Goal: Obtain resource: Download file/media

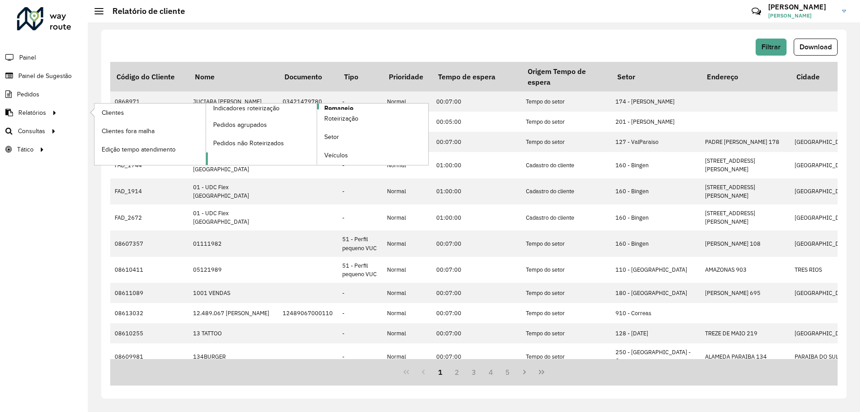
click at [339, 107] on span "Romaneio" at bounding box center [338, 108] width 29 height 9
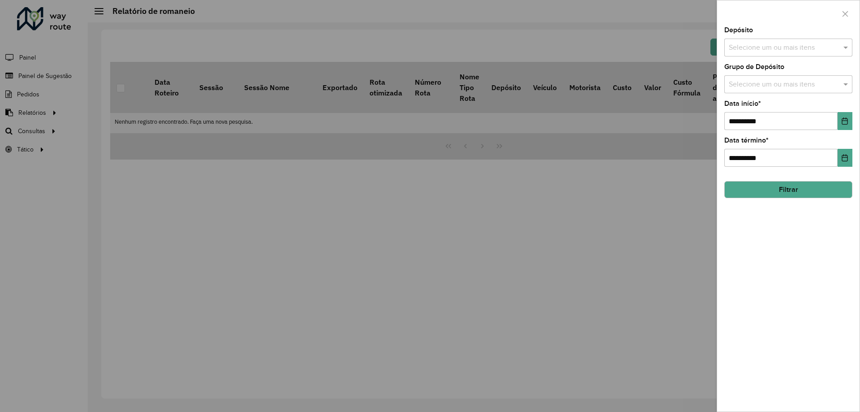
click at [793, 47] on input "text" at bounding box center [784, 48] width 115 height 11
click at [761, 89] on div "CDD [GEOGRAPHIC_DATA]" at bounding box center [788, 92] width 127 height 15
click at [846, 49] on span at bounding box center [846, 47] width 11 height 11
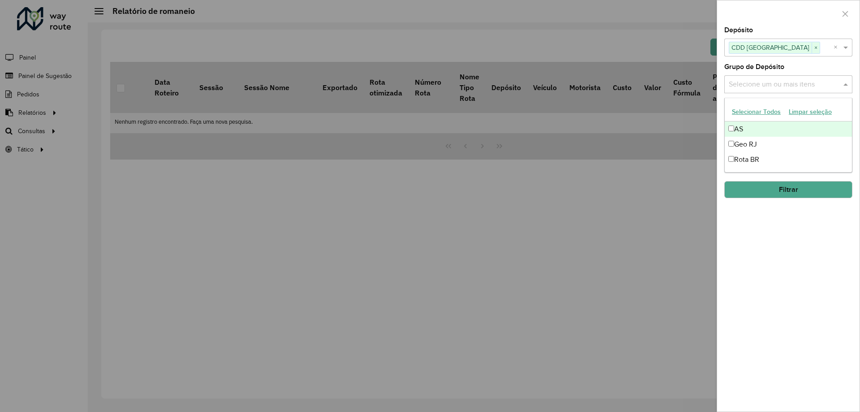
click at [798, 92] on div "Selecione um ou mais itens" at bounding box center [789, 84] width 128 height 18
click at [747, 141] on div "Geo RJ" at bounding box center [788, 144] width 127 height 15
click at [847, 84] on span at bounding box center [846, 84] width 11 height 11
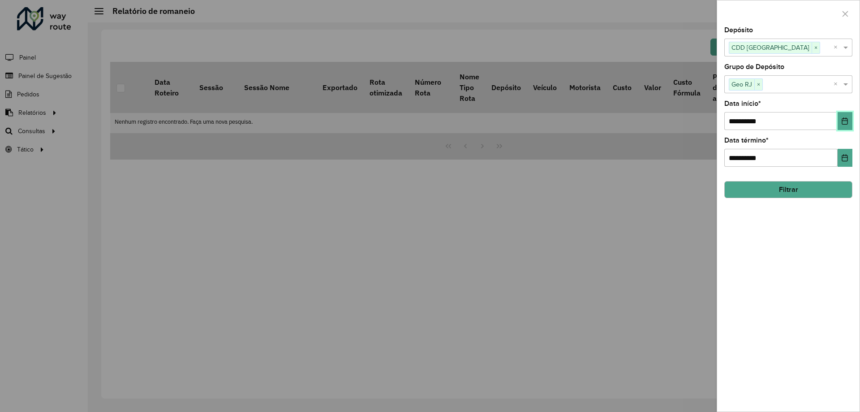
click at [850, 123] on button "Choose Date" at bounding box center [845, 121] width 15 height 18
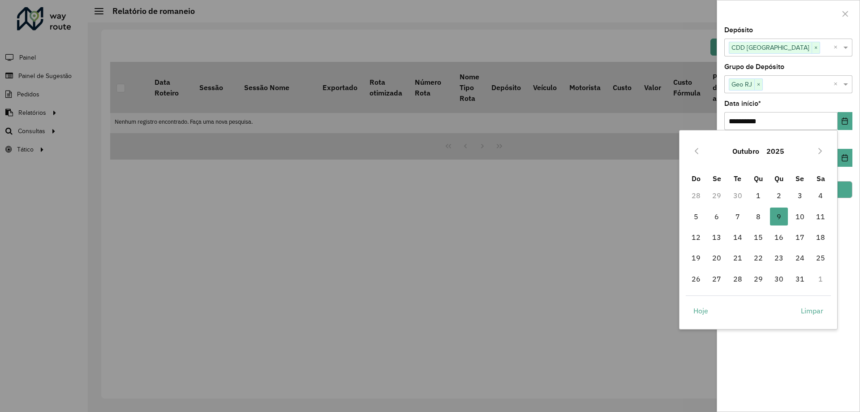
click at [742, 153] on button "Outubro" at bounding box center [746, 151] width 34 height 22
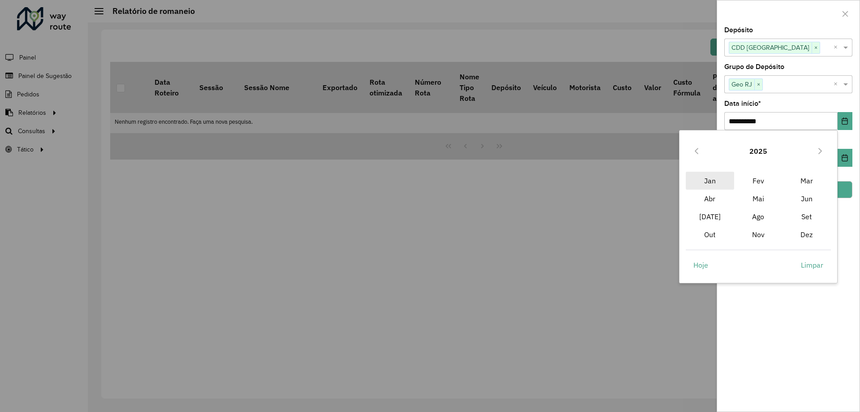
click at [712, 185] on span "Jan" at bounding box center [710, 181] width 48 height 18
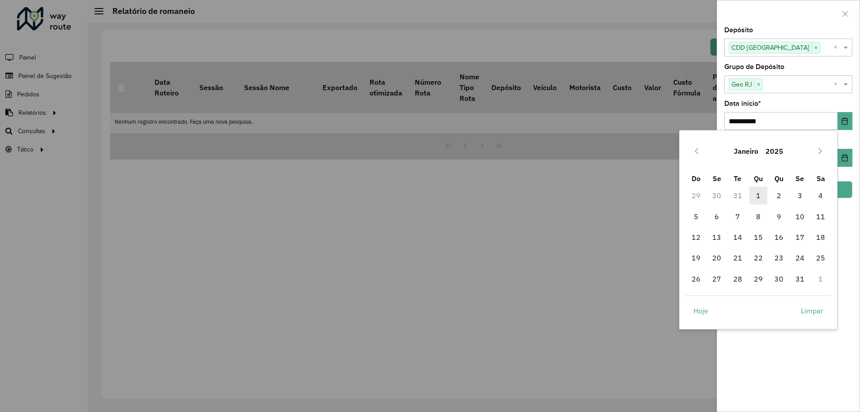
click at [757, 188] on span "1" at bounding box center [759, 195] width 18 height 18
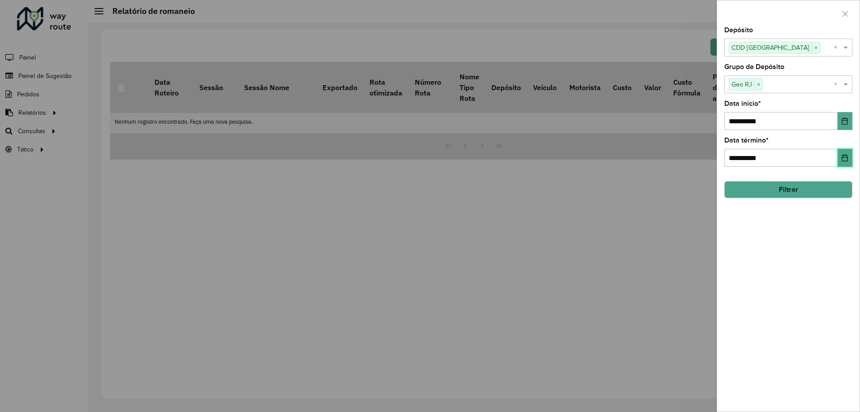
click at [841, 159] on button "Choose Date" at bounding box center [845, 158] width 15 height 18
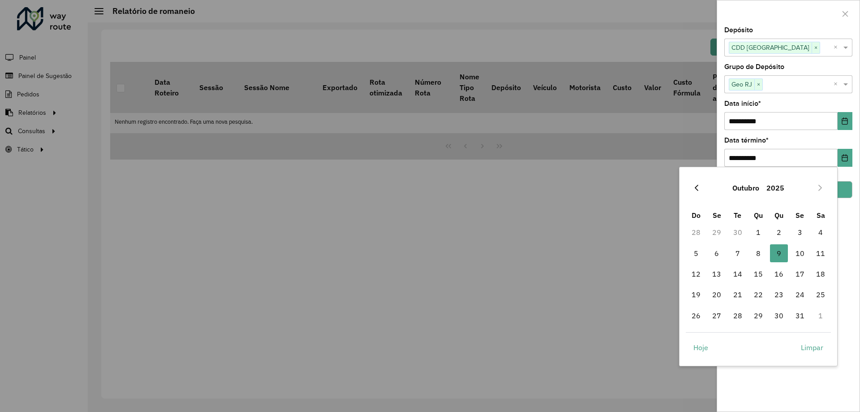
click at [690, 186] on button "Previous Month" at bounding box center [697, 188] width 14 height 14
click at [742, 313] on span "30" at bounding box center [738, 315] width 18 height 18
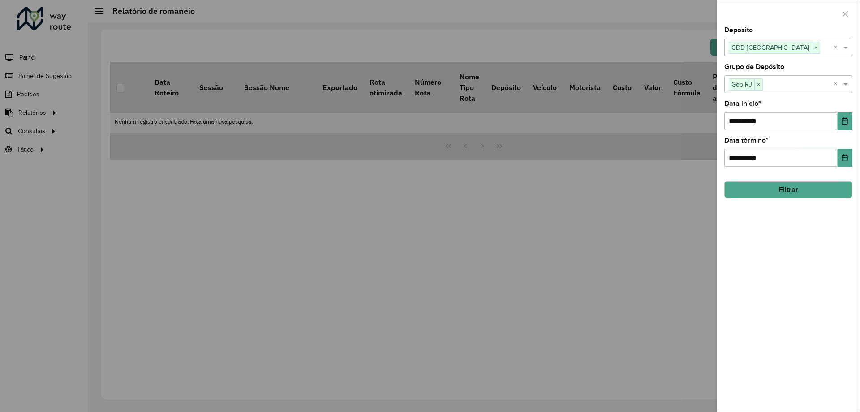
click at [772, 192] on button "Filtrar" at bounding box center [789, 189] width 128 height 17
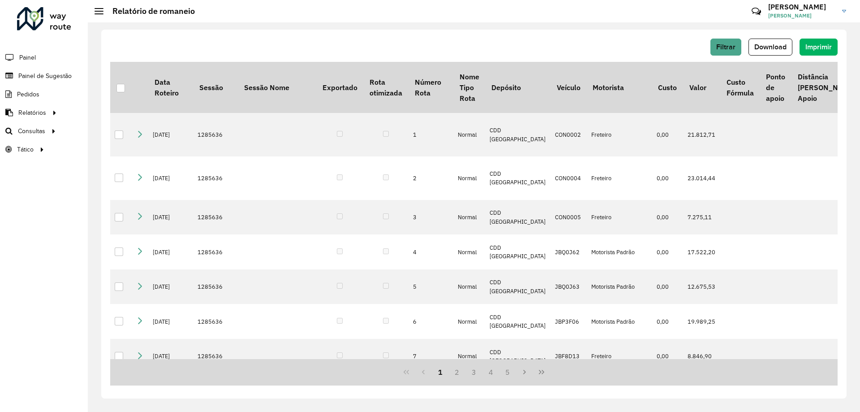
click at [777, 47] on span "Download" at bounding box center [771, 47] width 32 height 8
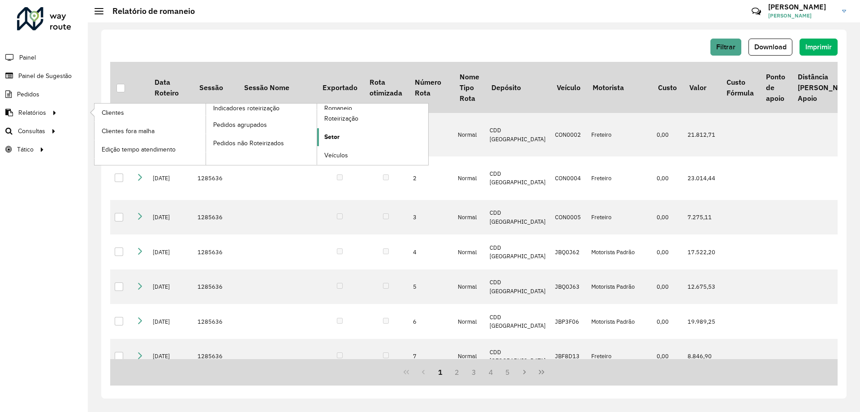
click at [336, 134] on span "Setor" at bounding box center [331, 136] width 15 height 9
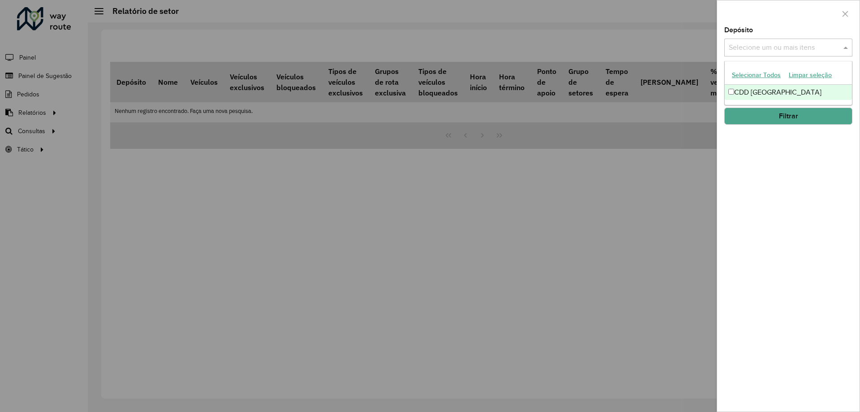
click at [759, 51] on input "text" at bounding box center [784, 48] width 115 height 11
click at [762, 92] on div "CDD [GEOGRAPHIC_DATA]" at bounding box center [788, 92] width 127 height 15
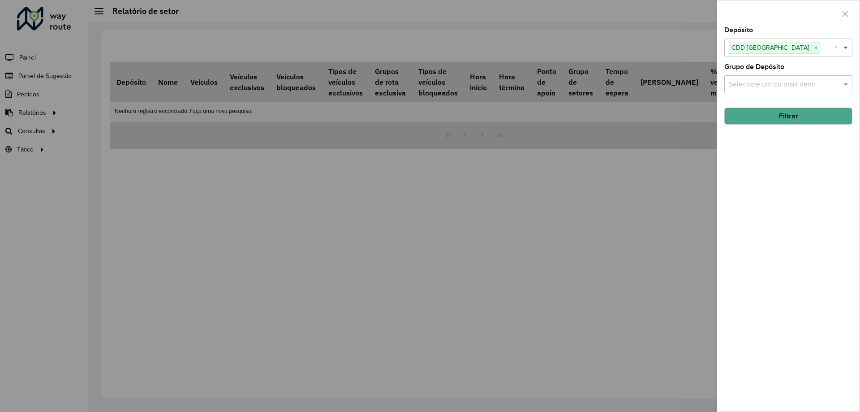
click at [850, 47] on span at bounding box center [846, 47] width 11 height 11
click at [824, 84] on input "text" at bounding box center [784, 84] width 115 height 11
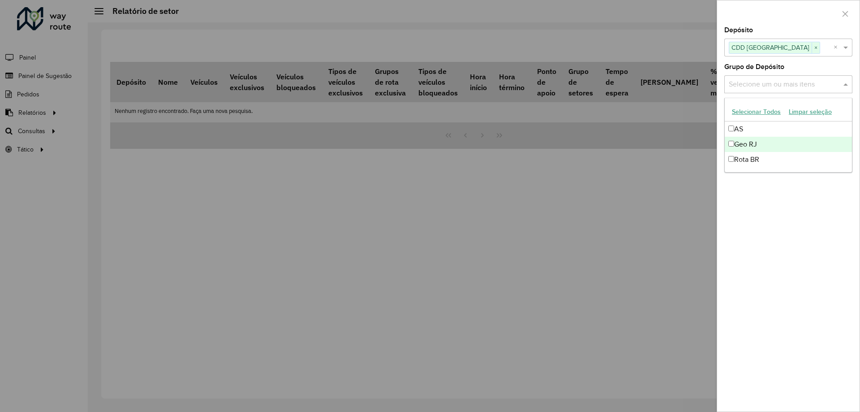
click at [760, 144] on div "Geo RJ" at bounding box center [788, 144] width 127 height 15
click at [762, 226] on div "Depósito Selecione um ou mais itens CDD Petropolis × × Grupo de Depósito Seleci…" at bounding box center [788, 219] width 142 height 384
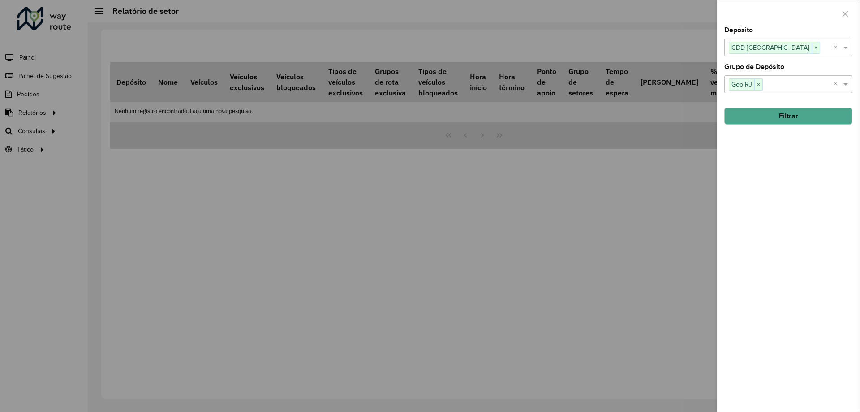
click at [768, 123] on button "Filtrar" at bounding box center [789, 116] width 128 height 17
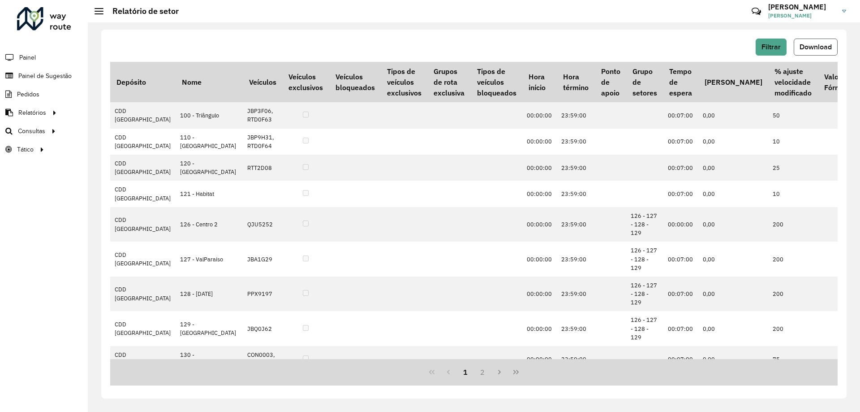
click at [815, 44] on span "Download" at bounding box center [816, 47] width 32 height 8
